Goal: Transaction & Acquisition: Purchase product/service

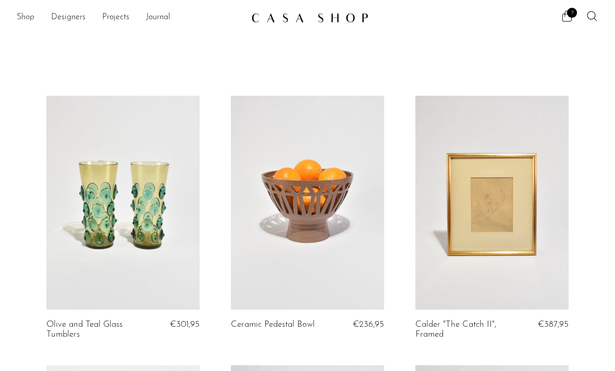
click at [28, 17] on link "Shop" at bounding box center [26, 18] width 18 height 14
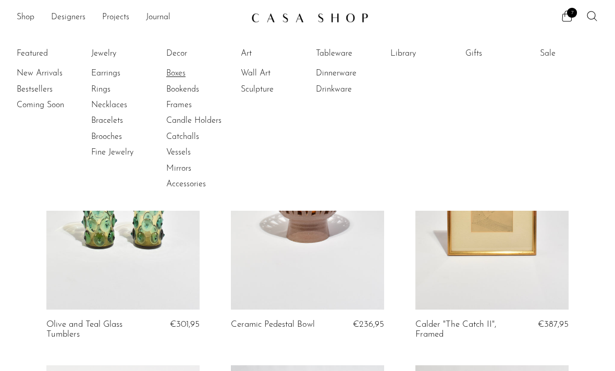
click at [172, 74] on link "Boxes" at bounding box center [205, 73] width 78 height 11
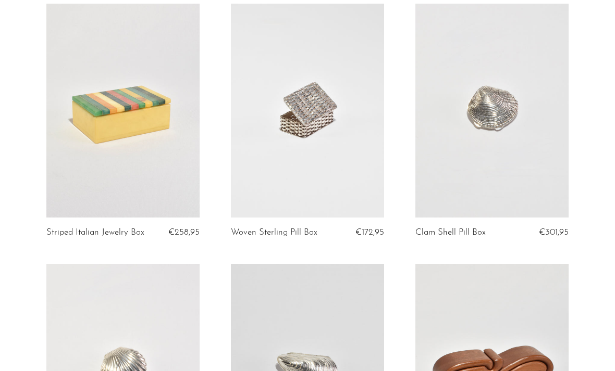
scroll to position [93, 0]
drag, startPoint x: 262, startPoint y: 179, endPoint x: 262, endPoint y: 164, distance: 15.6
click at [262, 179] on link at bounding box center [307, 110] width 153 height 215
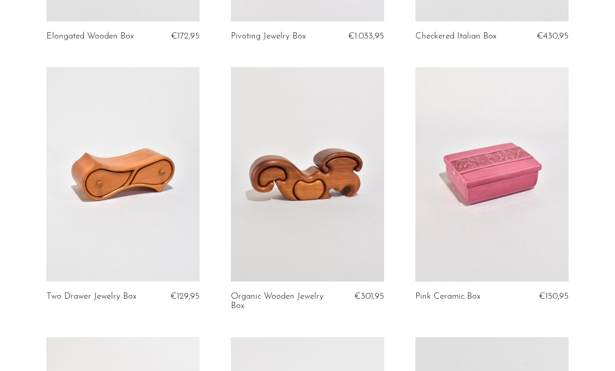
scroll to position [1619, 0]
click at [134, 198] on link at bounding box center [122, 175] width 153 height 215
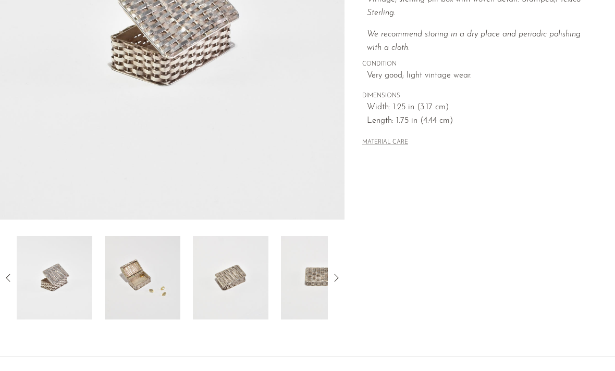
scroll to position [219, 0]
click at [156, 293] on img at bounding box center [143, 277] width 76 height 83
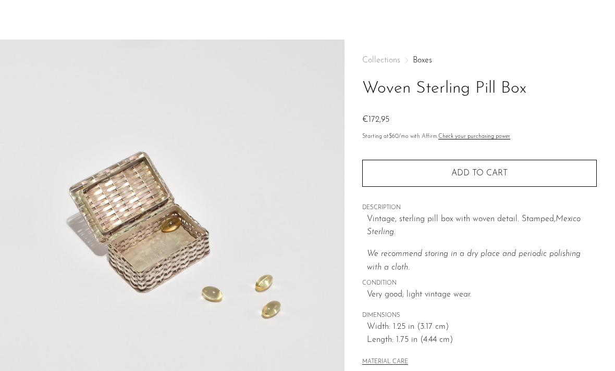
scroll to position [0, 0]
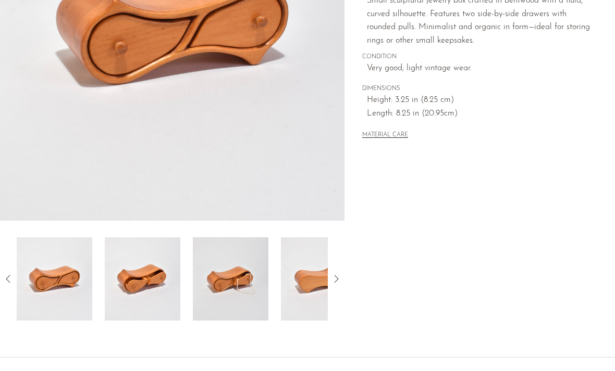
scroll to position [273, 0]
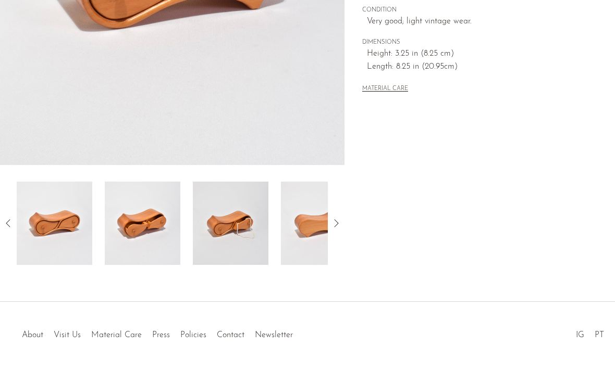
click at [232, 228] on img at bounding box center [231, 223] width 76 height 83
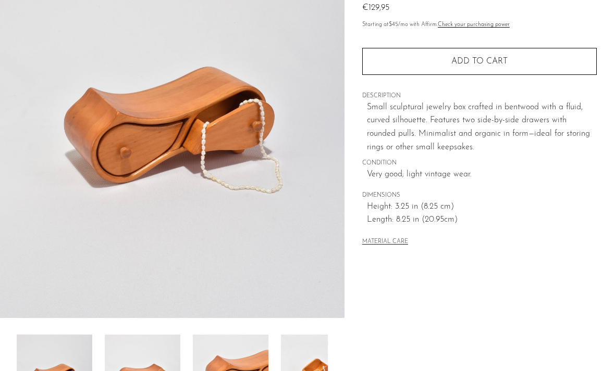
scroll to position [121, 0]
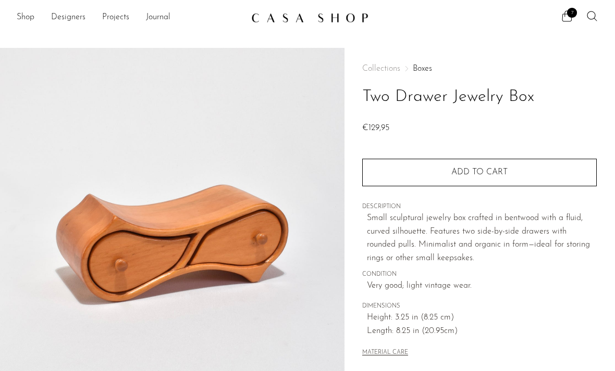
scroll to position [177, 0]
